Goal: Information Seeking & Learning: Learn about a topic

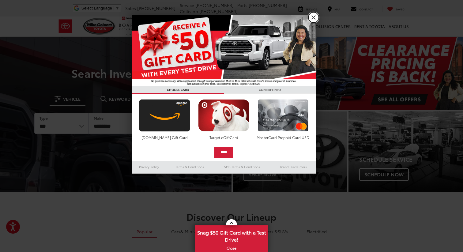
click at [316, 15] on link "X" at bounding box center [313, 17] width 10 height 10
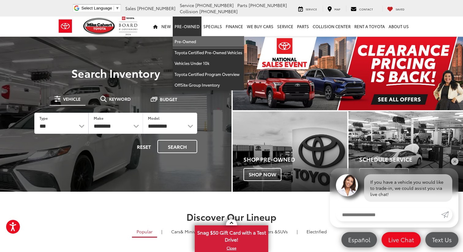
click at [196, 45] on link "Pre-Owned" at bounding box center [208, 41] width 71 height 11
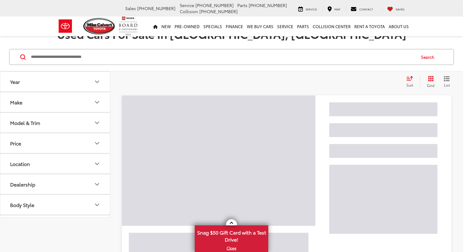
scroll to position [39, 0]
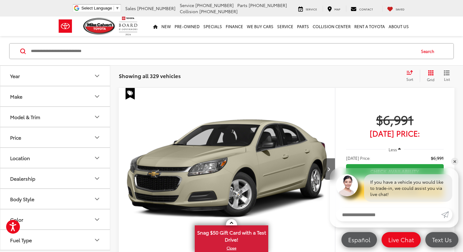
click at [191, 111] on img "2014 Chevrolet Malibu LT 2LT 0" at bounding box center [226, 169] width 217 height 163
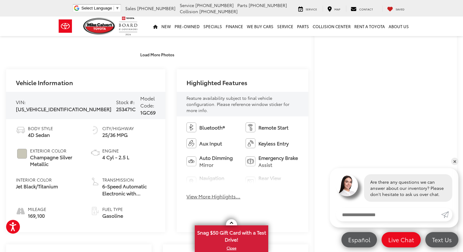
scroll to position [110, 0]
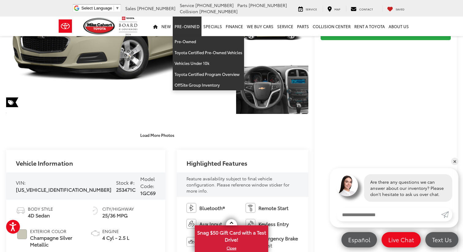
click at [197, 26] on link "Pre-Owned" at bounding box center [187, 27] width 29 height 20
click at [190, 44] on link "Pre-Owned" at bounding box center [208, 41] width 71 height 11
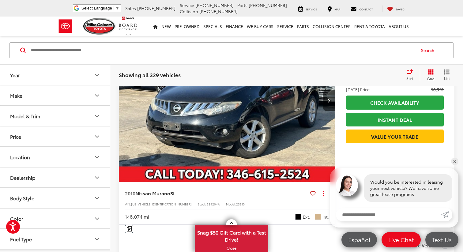
scroll to position [615, 0]
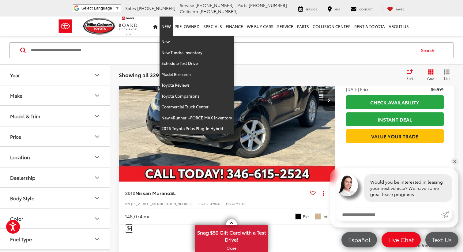
click at [169, 28] on link "New" at bounding box center [165, 27] width 13 height 20
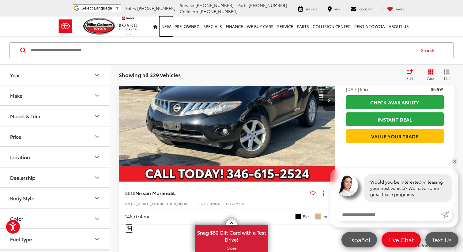
click at [170, 27] on link "New" at bounding box center [165, 27] width 13 height 20
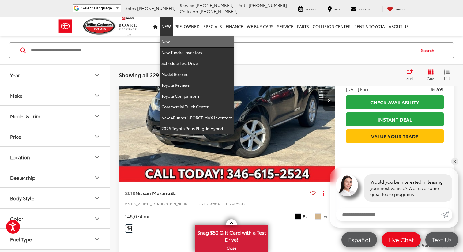
click at [169, 44] on link "New" at bounding box center [196, 41] width 74 height 11
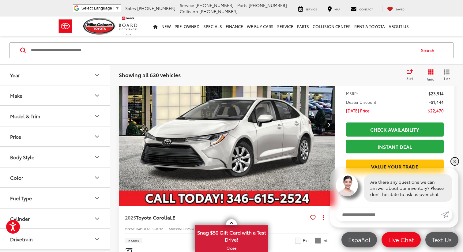
click at [454, 161] on link "✕" at bounding box center [454, 161] width 7 height 7
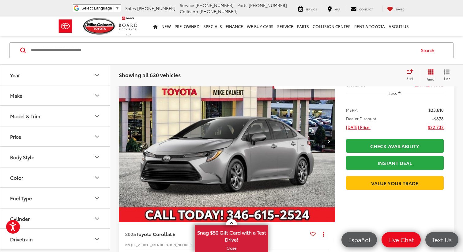
scroll to position [903, 0]
